Goal: Task Accomplishment & Management: Use online tool/utility

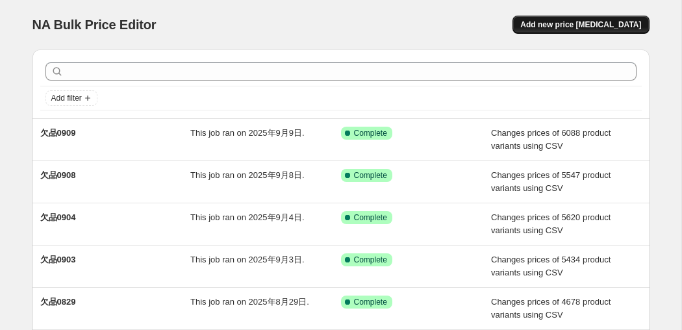
click at [560, 29] on span "Add new price change job" at bounding box center [580, 24] width 121 height 10
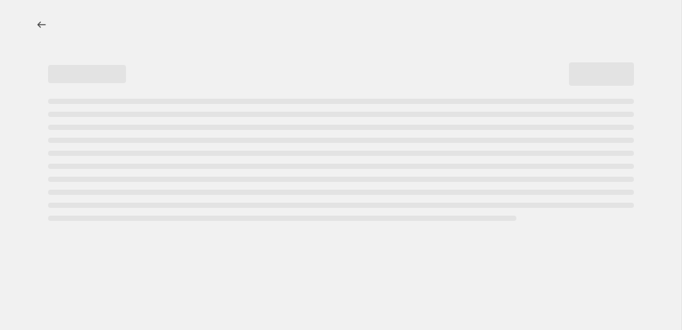
select select "percentage"
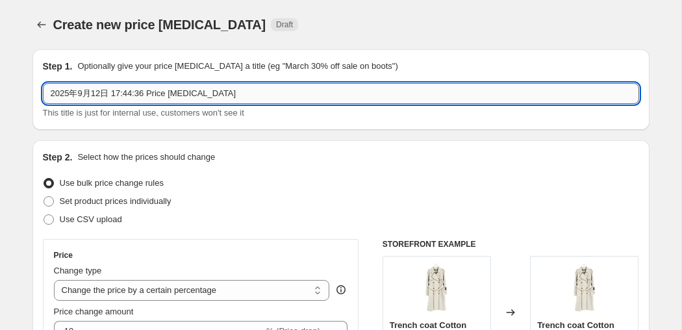
click at [250, 90] on input "2025年9月12日 17:44:36 Price change job" at bounding box center [341, 93] width 596 height 21
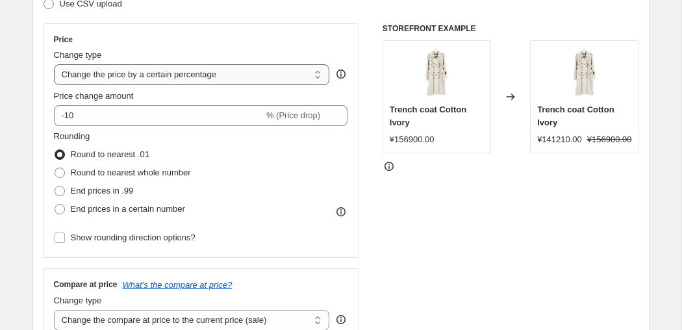
scroll to position [207, 0]
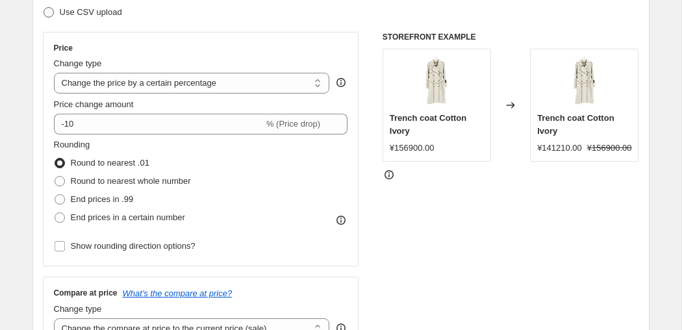
click at [71, 18] on span "Use CSV upload" at bounding box center [91, 12] width 62 height 13
click at [44, 8] on input "Use CSV upload" at bounding box center [43, 7] width 1 height 1
radio input "true"
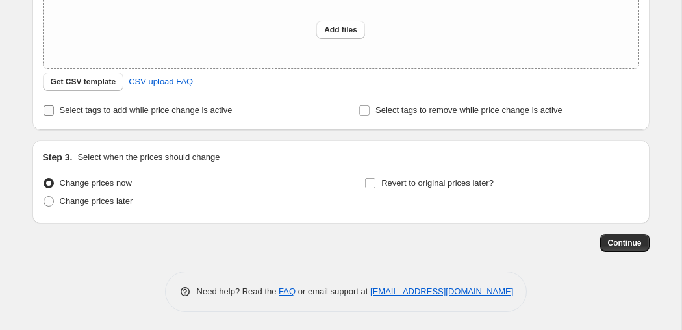
scroll to position [249, 0]
click at [80, 83] on span "Get CSV template" at bounding box center [84, 81] width 66 height 10
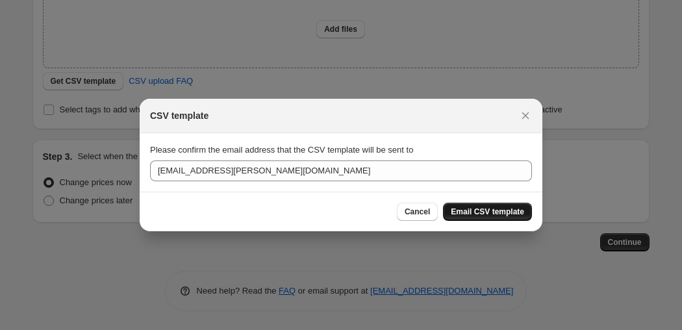
click at [456, 209] on span "Email CSV template" at bounding box center [487, 211] width 73 height 10
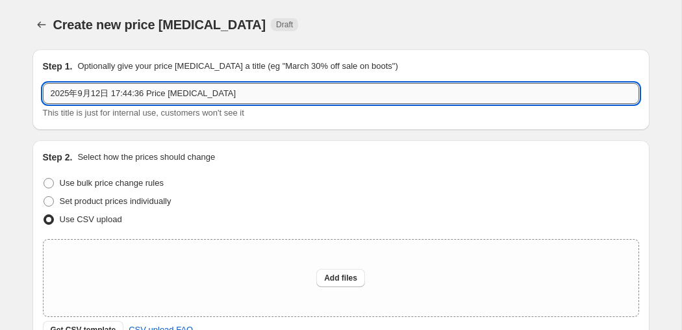
click at [127, 90] on input "2025年9月12日 17:44:36 Price change job" at bounding box center [341, 93] width 596 height 21
type input "k"
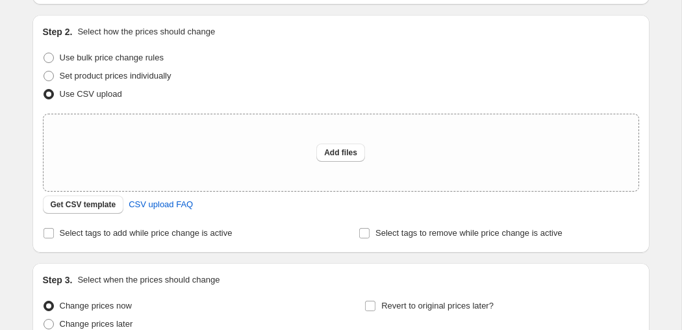
scroll to position [128, 0]
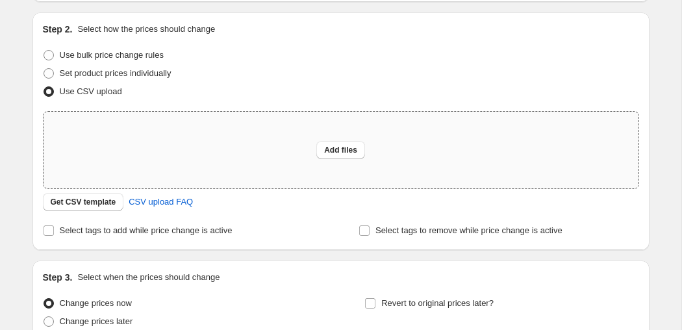
type input "欠品0912"
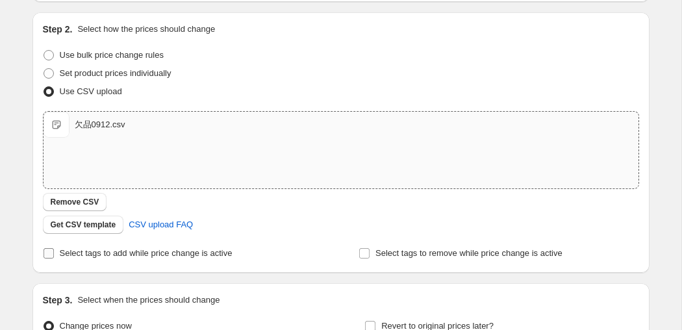
click at [111, 255] on span "Select tags to add while price change is active" at bounding box center [146, 253] width 173 height 10
click at [54, 255] on input "Select tags to add while price change is active" at bounding box center [48, 253] width 10 height 10
checkbox input "true"
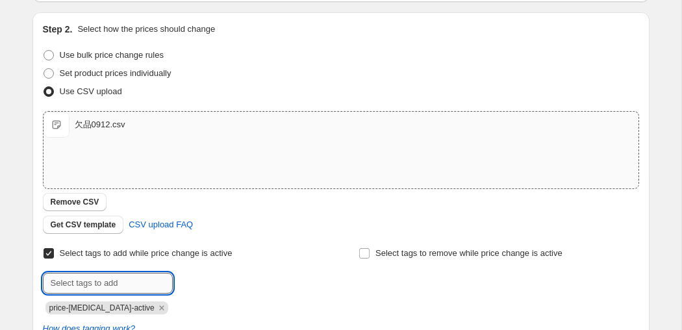
click at [105, 282] on input "text" at bounding box center [108, 283] width 130 height 21
type input "欠品0912"
click at [210, 285] on span "欠品0912" at bounding box center [217, 281] width 33 height 9
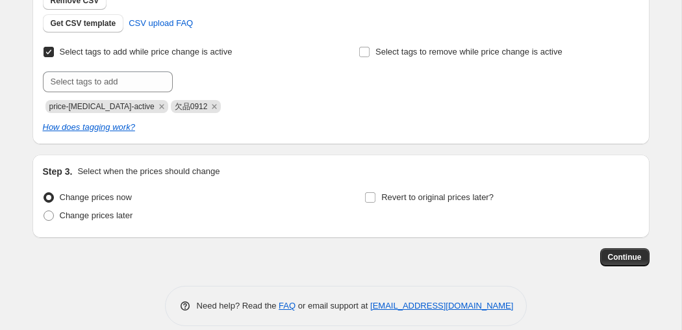
scroll to position [345, 0]
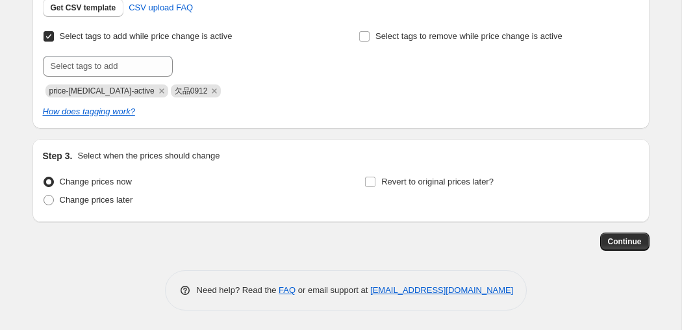
click at [634, 251] on div "Step 1. Optionally give your price change job a title (eg "March 30% off sale o…" at bounding box center [340, 2] width 617 height 616
click at [626, 242] on span "Continue" at bounding box center [625, 241] width 34 height 10
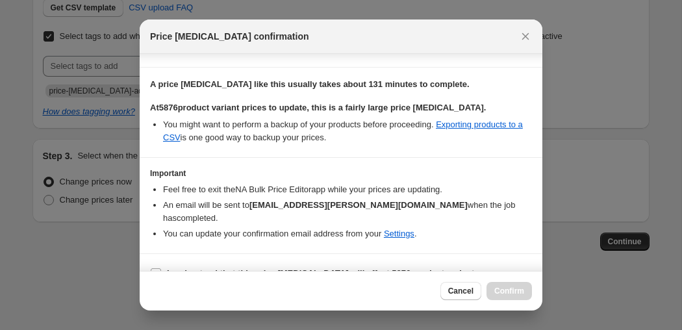
scroll to position [145, 0]
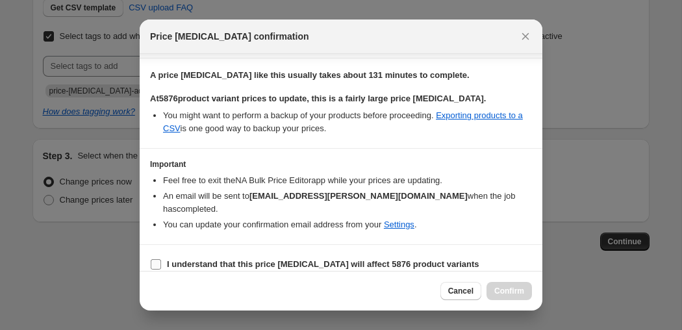
click at [332, 259] on b "I understand that this price change job will affect 5876 product variants" at bounding box center [323, 264] width 312 height 10
click at [161, 259] on input "I understand that this price change job will affect 5876 product variants" at bounding box center [156, 264] width 10 height 10
checkbox input "true"
click at [501, 288] on span "Confirm" at bounding box center [509, 291] width 30 height 10
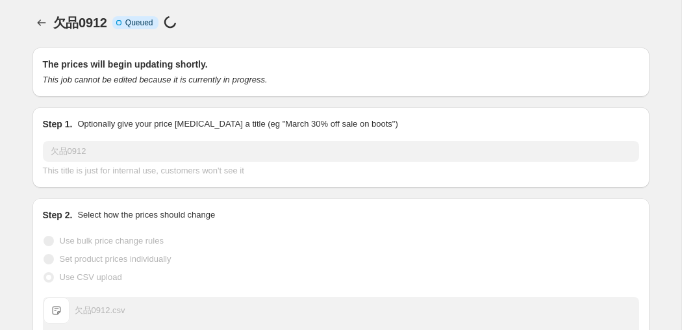
scroll to position [1, 0]
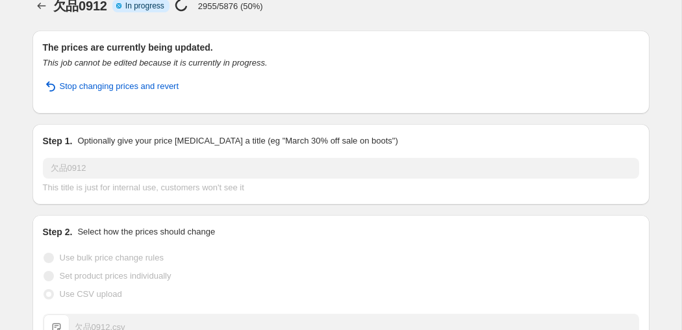
scroll to position [1, 0]
